Goal: Task Accomplishment & Management: Manage account settings

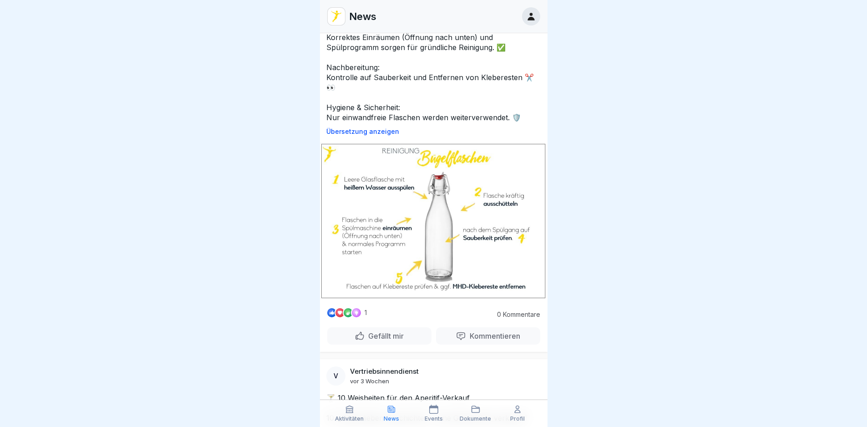
scroll to position [91, 0]
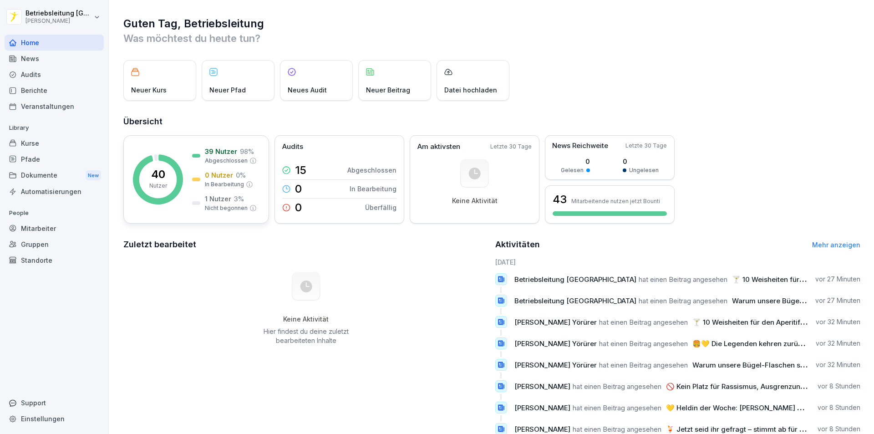
click at [226, 156] on p "39 Nutzer" at bounding box center [221, 152] width 32 height 10
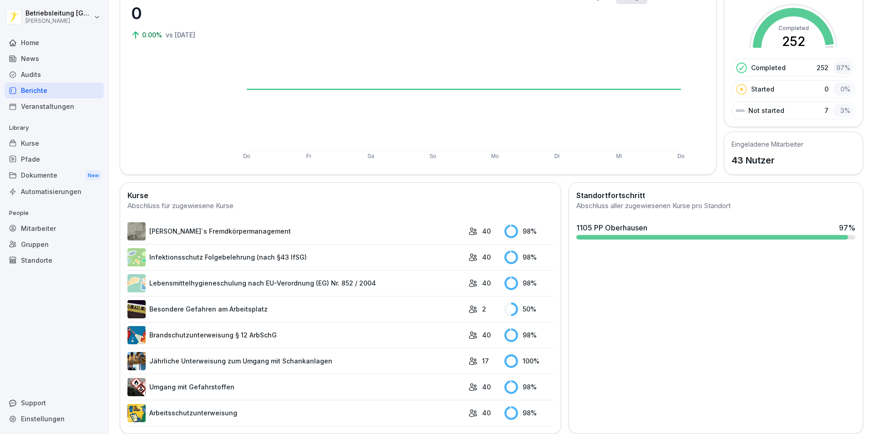
scroll to position [96, 0]
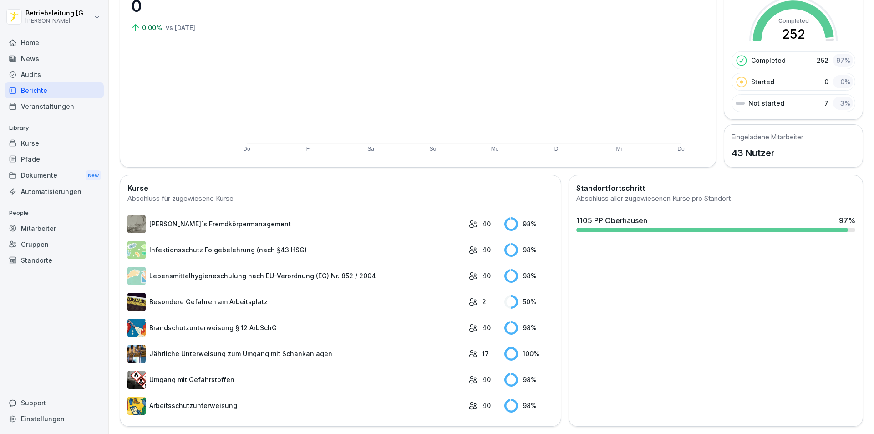
click at [46, 228] on div "Mitarbeiter" at bounding box center [54, 228] width 99 height 16
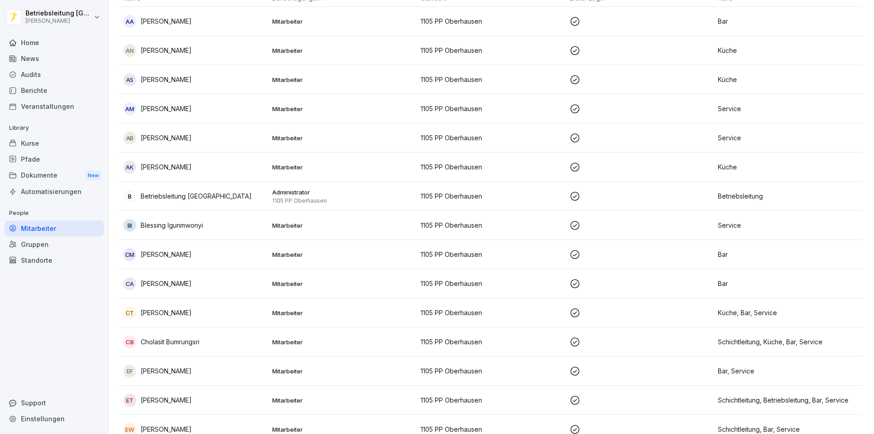
scroll to position [9, 0]
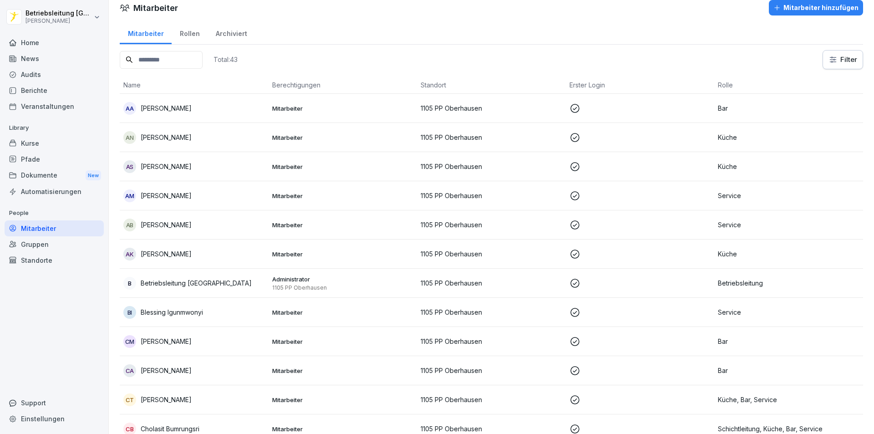
click at [177, 65] on input at bounding box center [161, 60] width 83 height 18
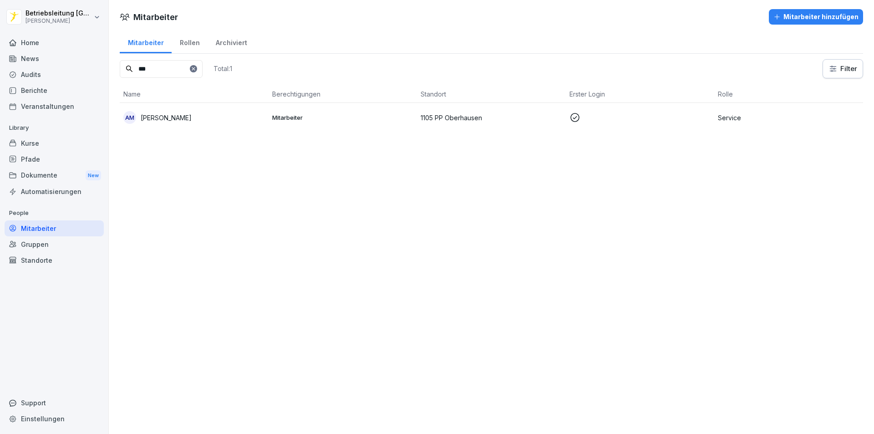
type input "***"
click at [192, 120] on p "[PERSON_NAME]" at bounding box center [166, 118] width 51 height 10
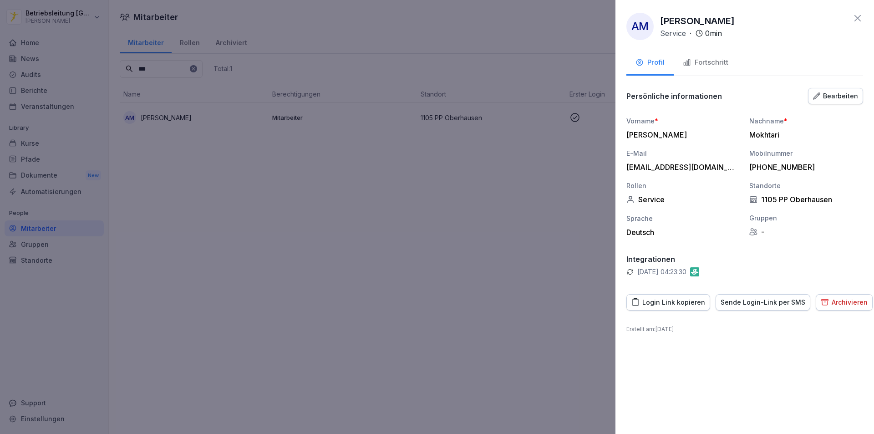
click at [860, 20] on icon at bounding box center [858, 18] width 6 height 6
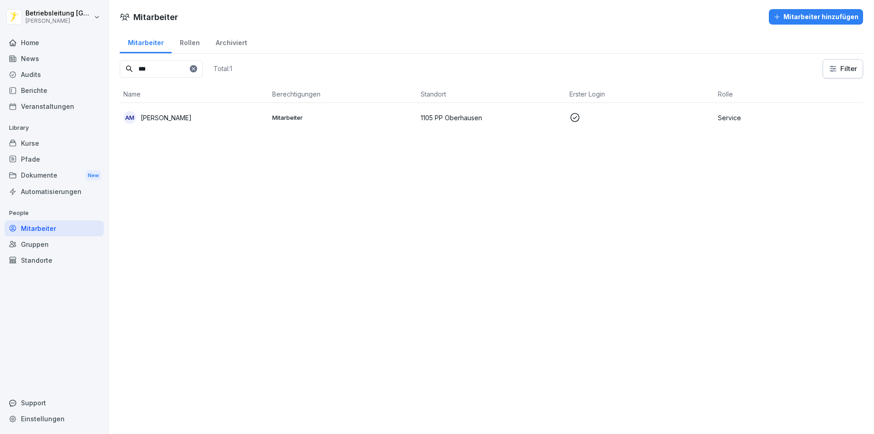
click at [489, 113] on p "1105 PP Oberhausen" at bounding box center [492, 118] width 142 height 10
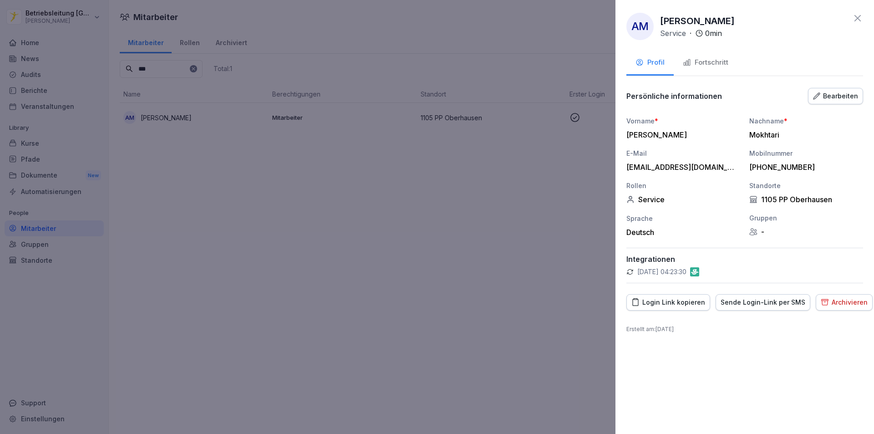
click at [711, 57] on button "Fortschritt" at bounding box center [706, 63] width 64 height 25
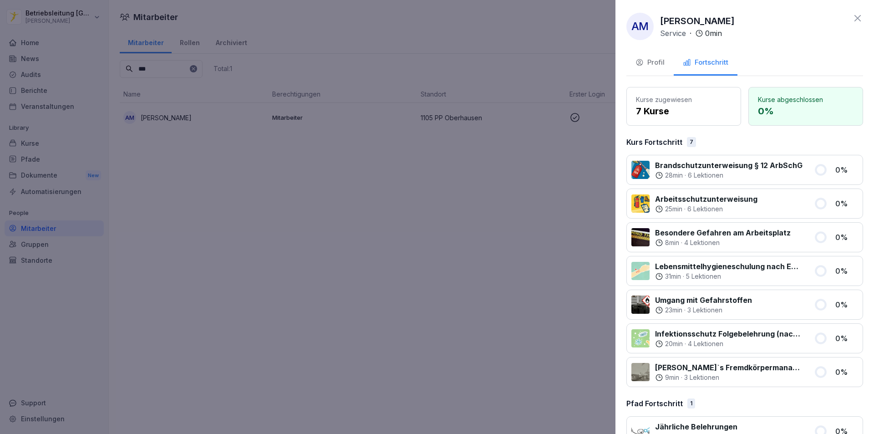
click at [659, 72] on button "Profil" at bounding box center [650, 63] width 47 height 25
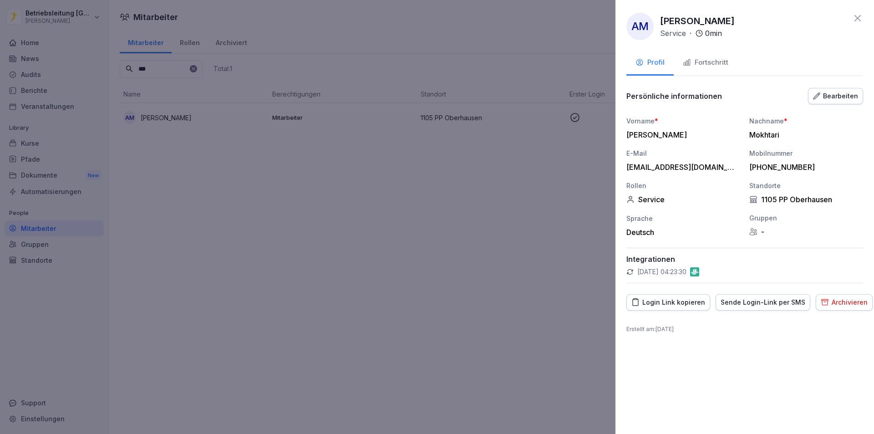
click at [756, 305] on div "Sende Login-Link per SMS" at bounding box center [763, 302] width 85 height 10
click at [721, 66] on div "Fortschritt" at bounding box center [706, 62] width 46 height 10
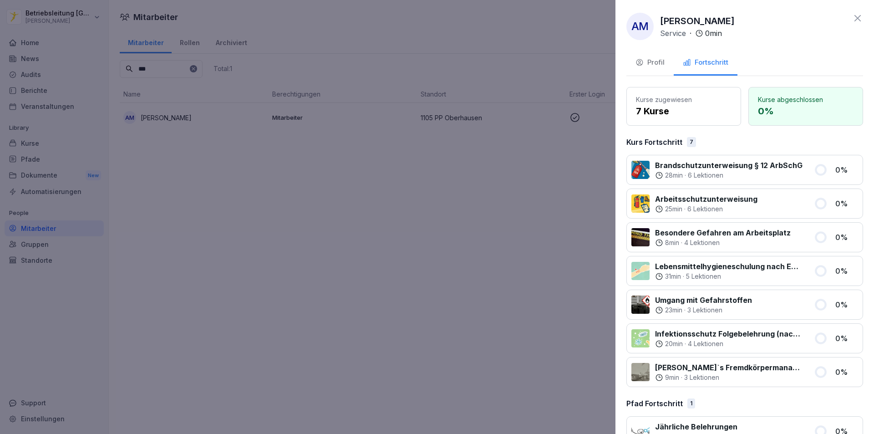
click at [852, 19] on icon at bounding box center [857, 18] width 11 height 11
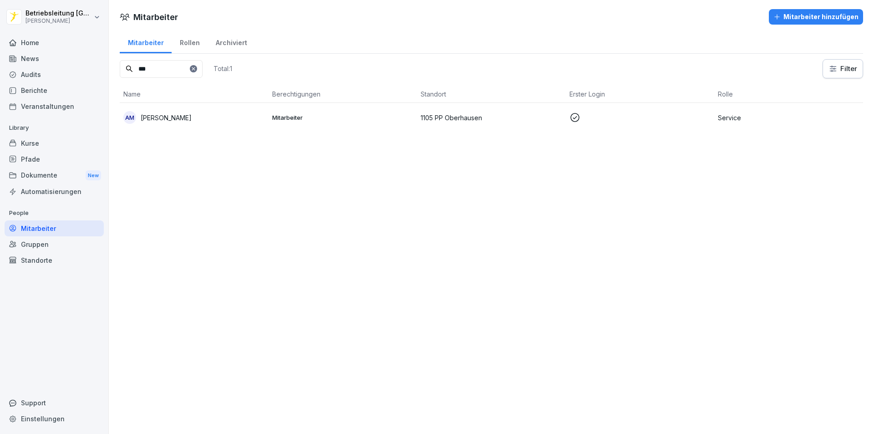
click at [30, 38] on div "Home" at bounding box center [54, 43] width 99 height 16
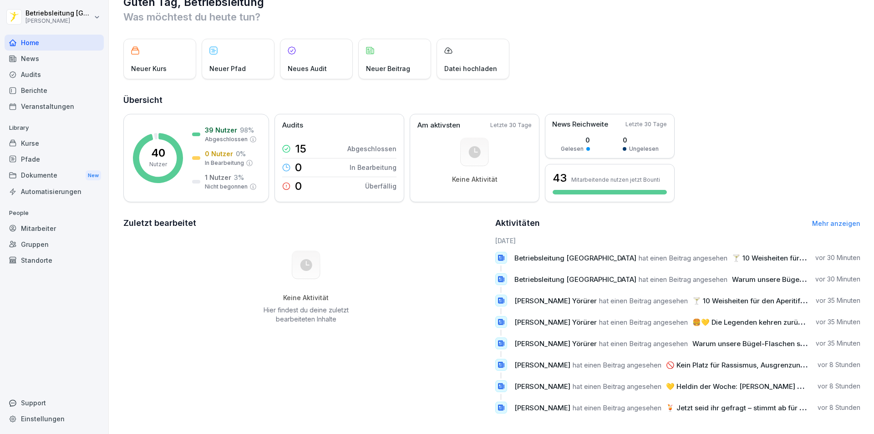
scroll to position [31, 0]
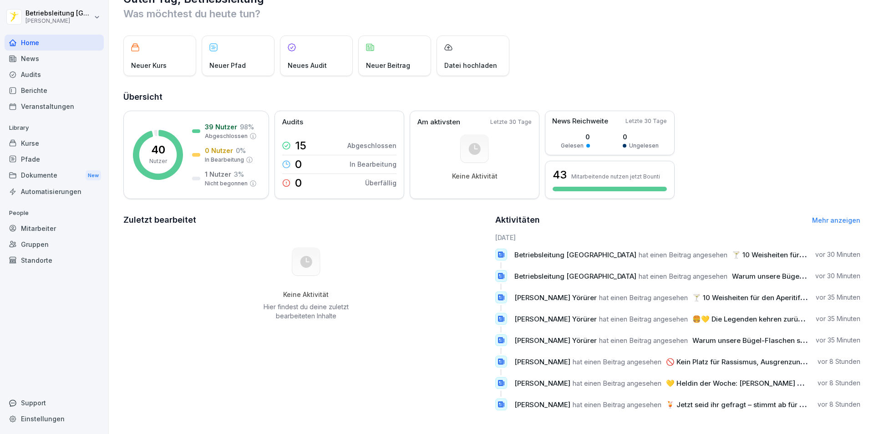
click at [50, 51] on div "News" at bounding box center [54, 59] width 99 height 16
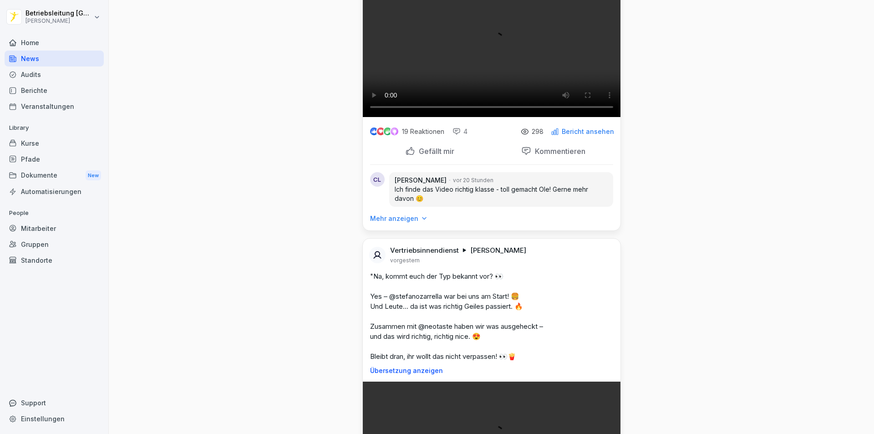
scroll to position [911, 0]
